Goal: Task Accomplishment & Management: Manage account settings

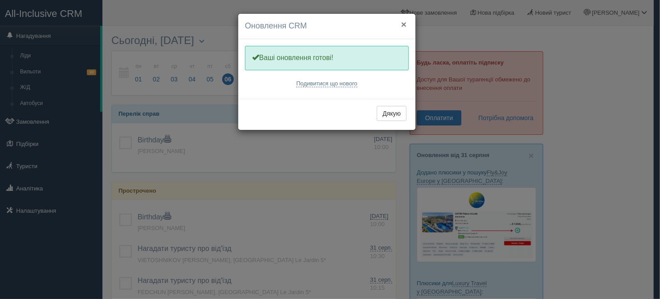
click at [404, 22] on button "×" at bounding box center [403, 24] width 5 height 9
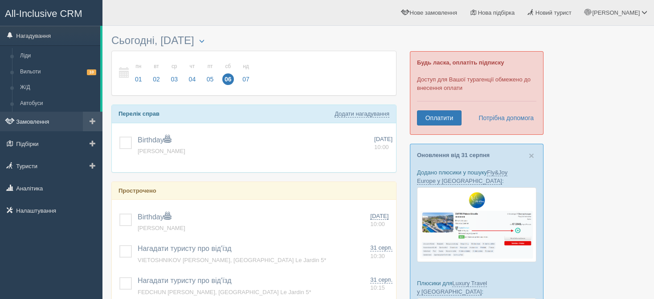
click at [51, 117] on link "Замовлення" at bounding box center [51, 122] width 102 height 20
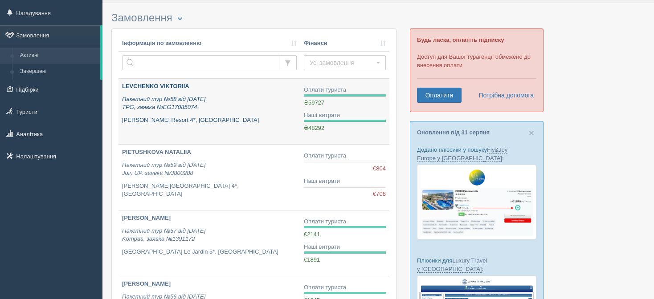
scroll to position [45, 0]
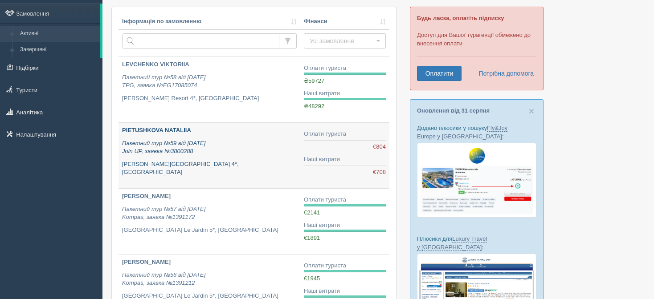
click at [190, 146] on icon "Пакетний тур №59 від [DATE] Join UP, заявка №3800288" at bounding box center [163, 147] width 83 height 15
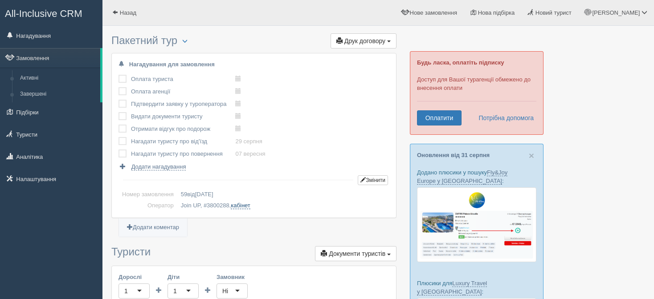
click at [248, 204] on link "кабінет" at bounding box center [240, 205] width 19 height 7
